Goal: Task Accomplishment & Management: Use online tool/utility

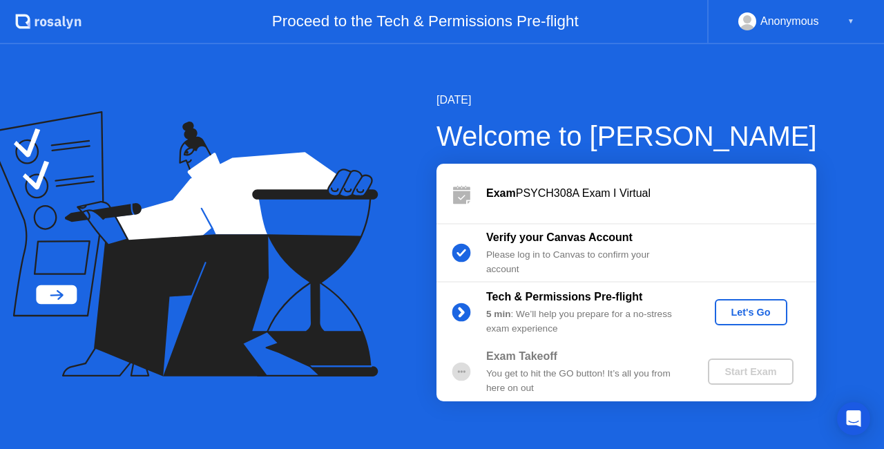
click at [738, 318] on div "Let's Go" at bounding box center [750, 312] width 61 height 11
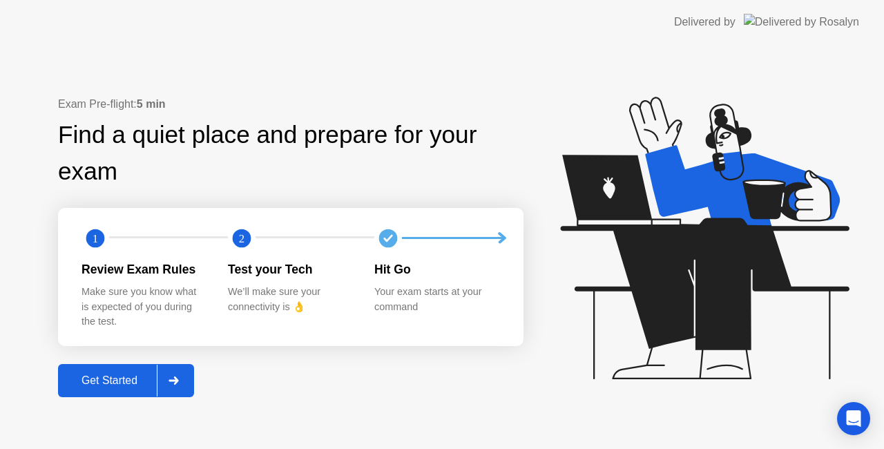
click at [132, 381] on div "Get Started" at bounding box center [109, 380] width 95 height 12
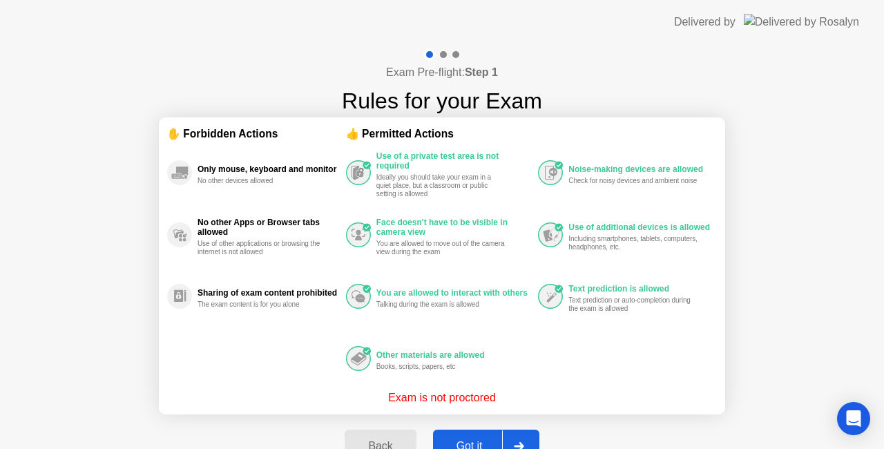
click at [481, 433] on button "Got it" at bounding box center [486, 446] width 106 height 33
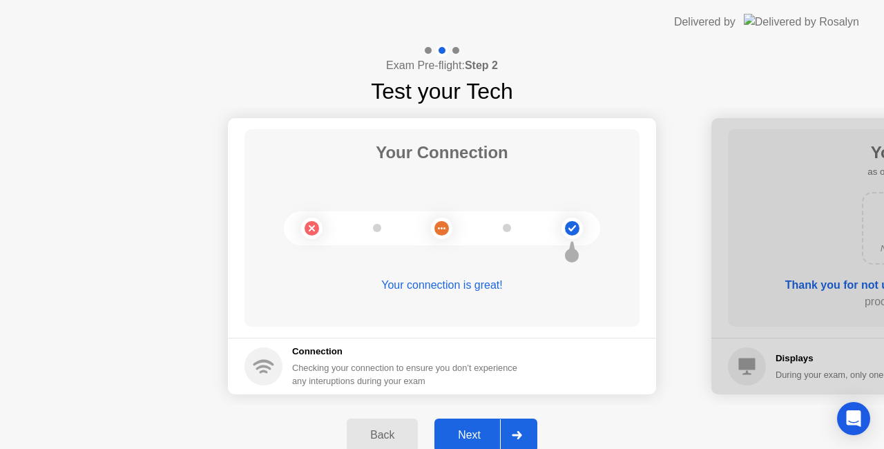
click at [709, 50] on div "Exam Pre-flight: Step 2 Test your Tech" at bounding box center [442, 76] width 884 height 64
click at [467, 434] on div "Next" at bounding box center [469, 435] width 61 height 12
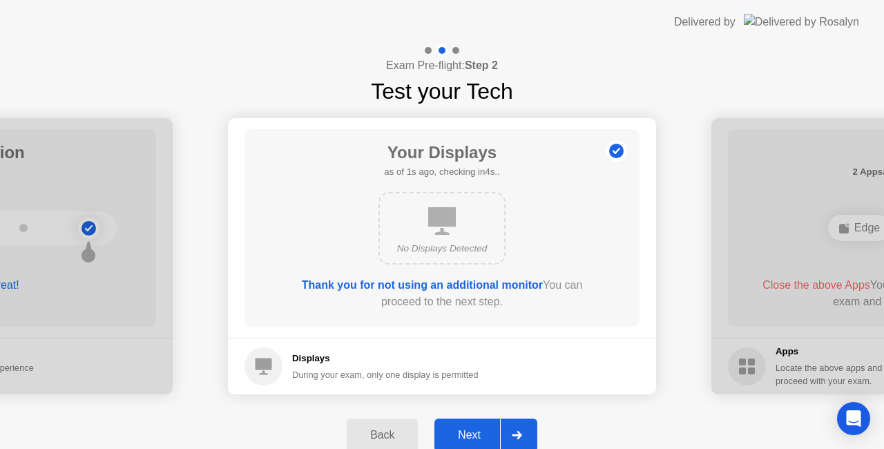
click at [467, 434] on div "Next" at bounding box center [469, 435] width 61 height 12
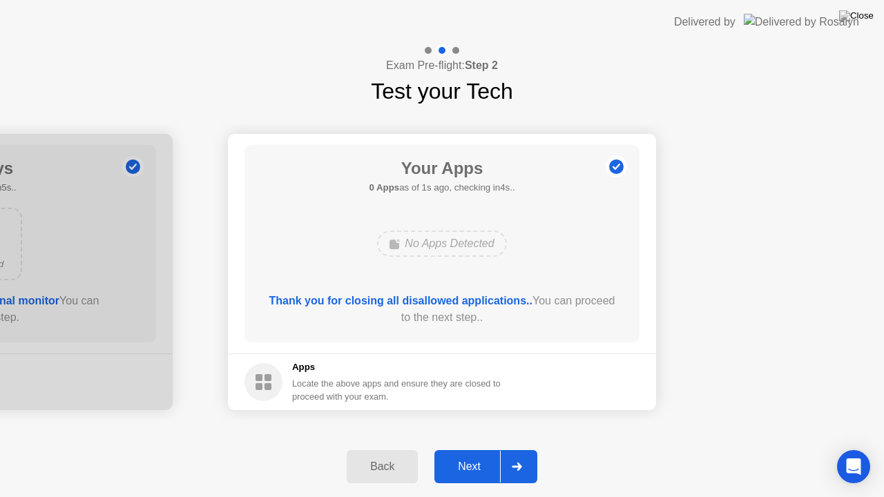
click at [472, 448] on div "Next" at bounding box center [469, 467] width 61 height 12
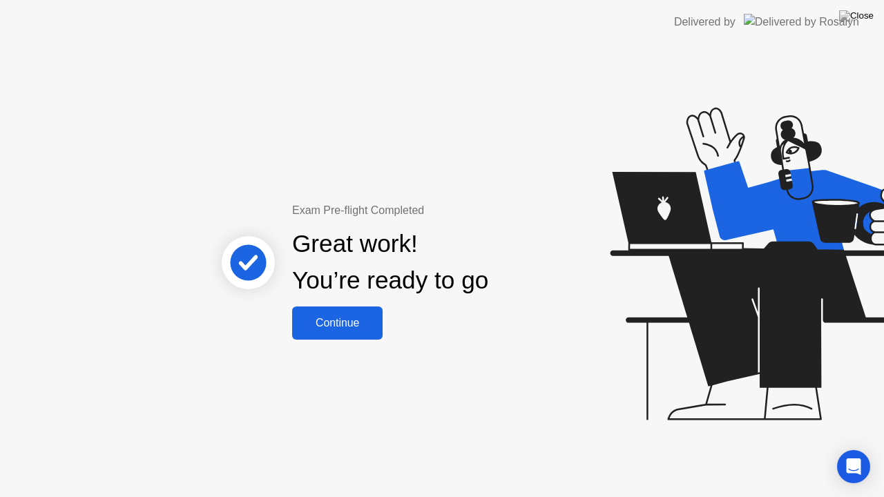
click at [338, 329] on div "Continue" at bounding box center [337, 323] width 82 height 12
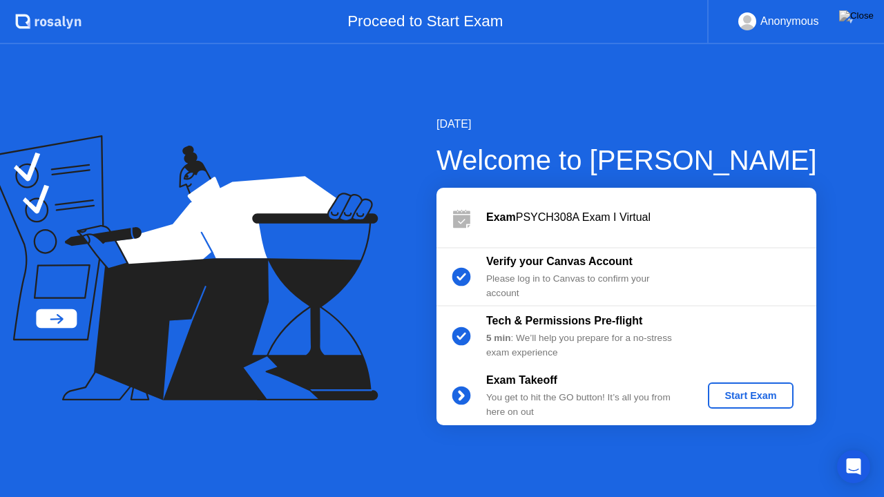
click at [723, 398] on div "Start Exam" at bounding box center [750, 395] width 74 height 11
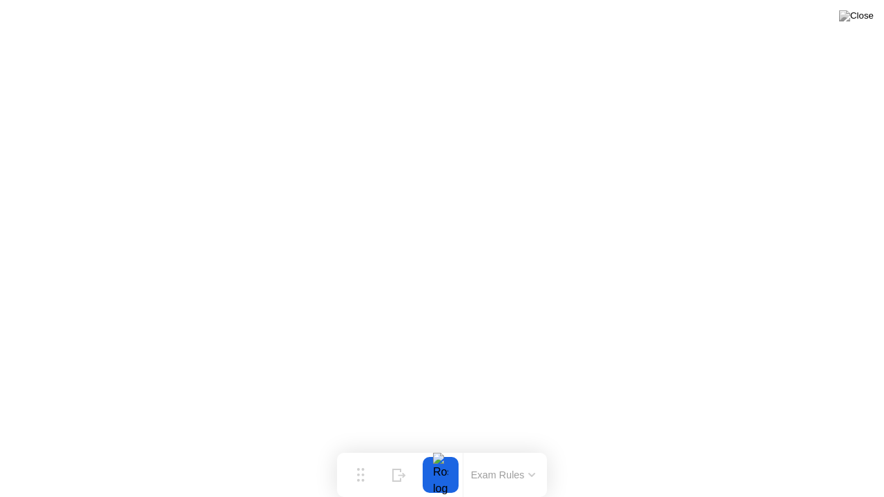
click at [876, 7] on button at bounding box center [856, 16] width 41 height 18
click at [640, 448] on div at bounding box center [442, 497] width 884 height 0
